Goal: Task Accomplishment & Management: Use online tool/utility

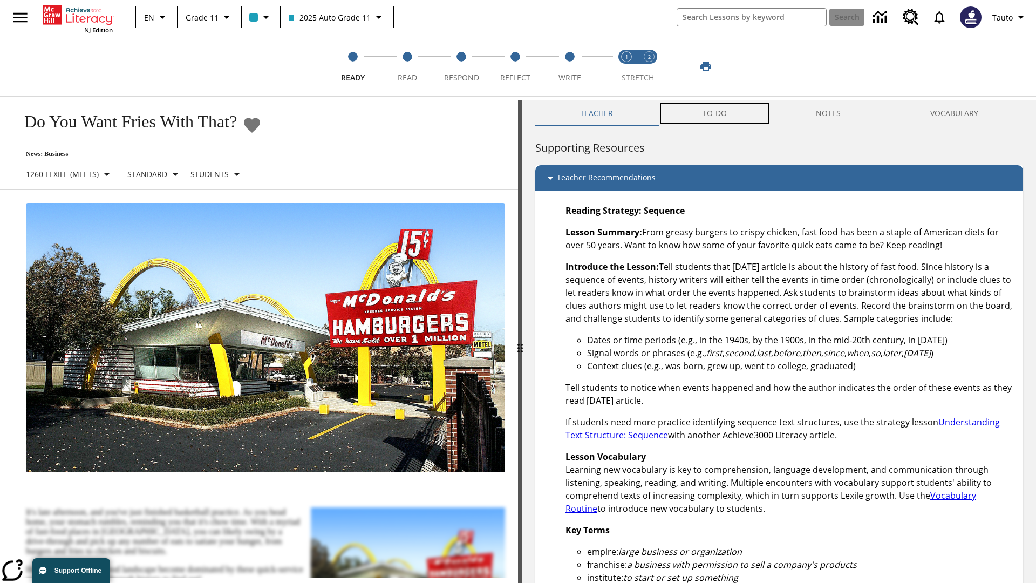
click at [715, 113] on button "TO-DO" at bounding box center [715, 113] width 114 height 26
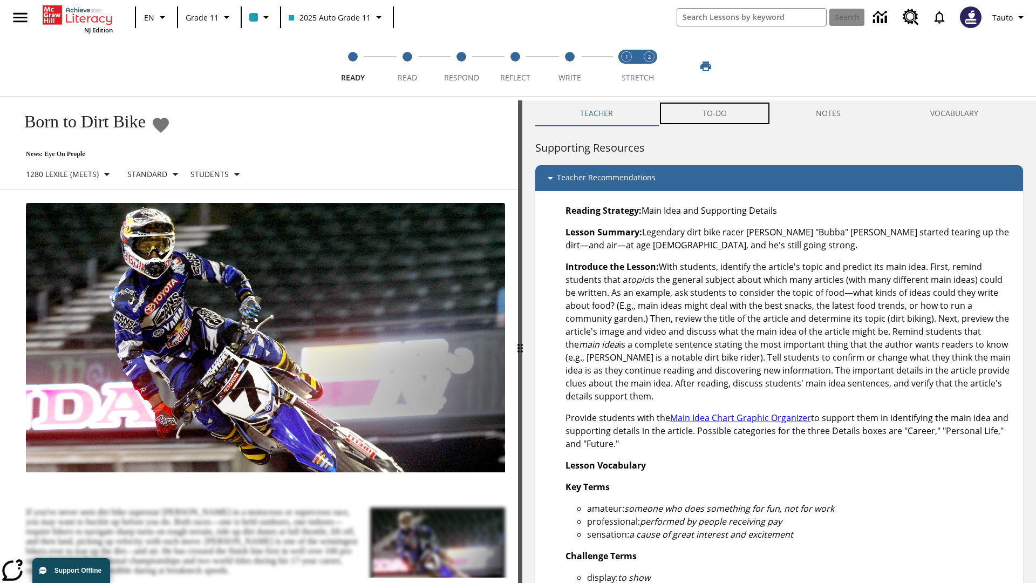
click at [715, 113] on button "TO-DO" at bounding box center [715, 113] width 114 height 26
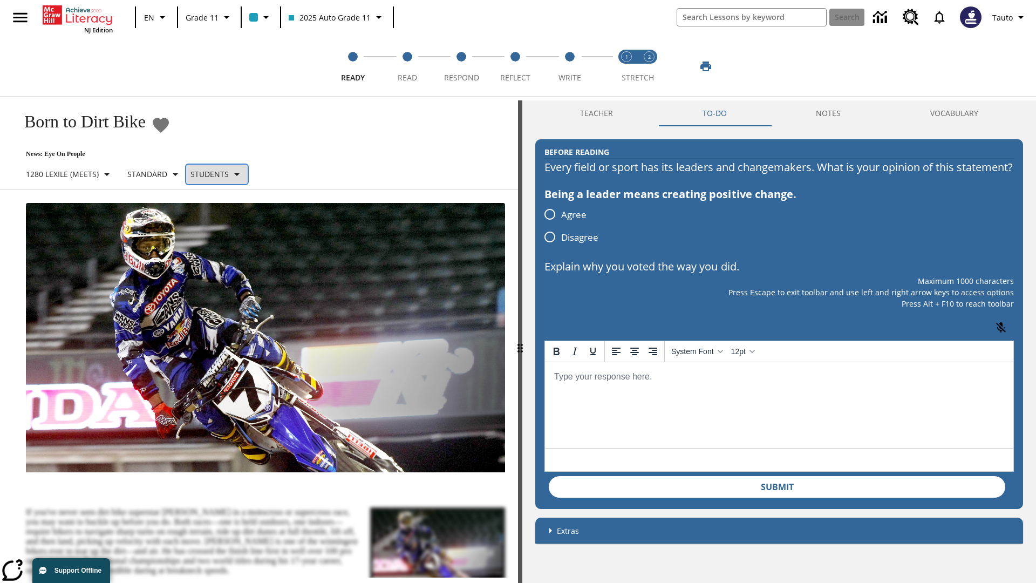
click at [222, 174] on p "Students" at bounding box center [209, 173] width 38 height 11
